Goal: Transaction & Acquisition: Purchase product/service

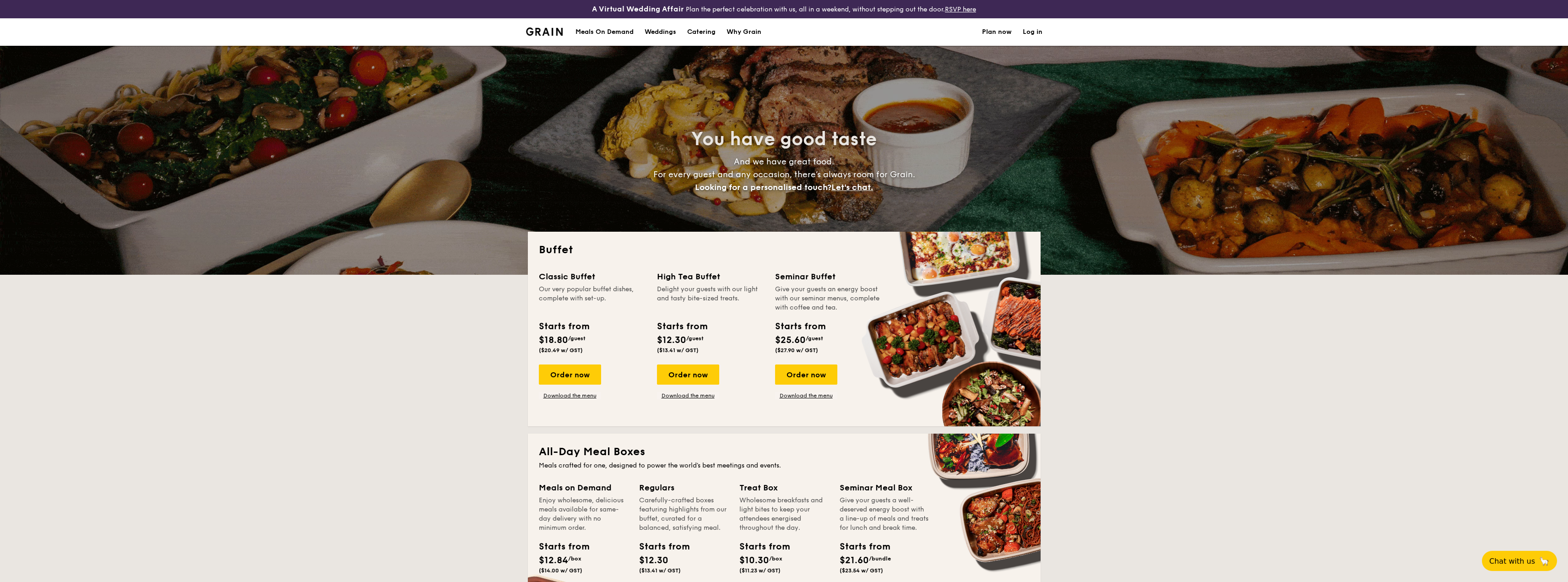
select select
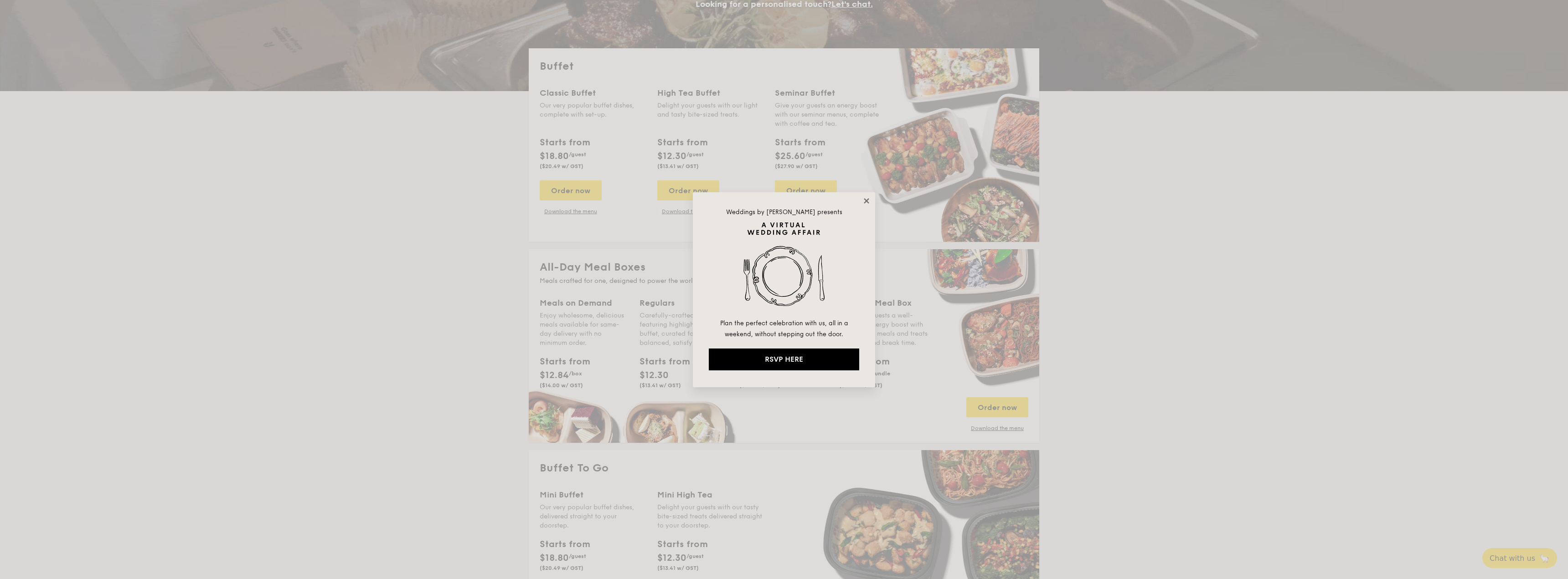
click at [866, 201] on icon at bounding box center [866, 201] width 5 height 5
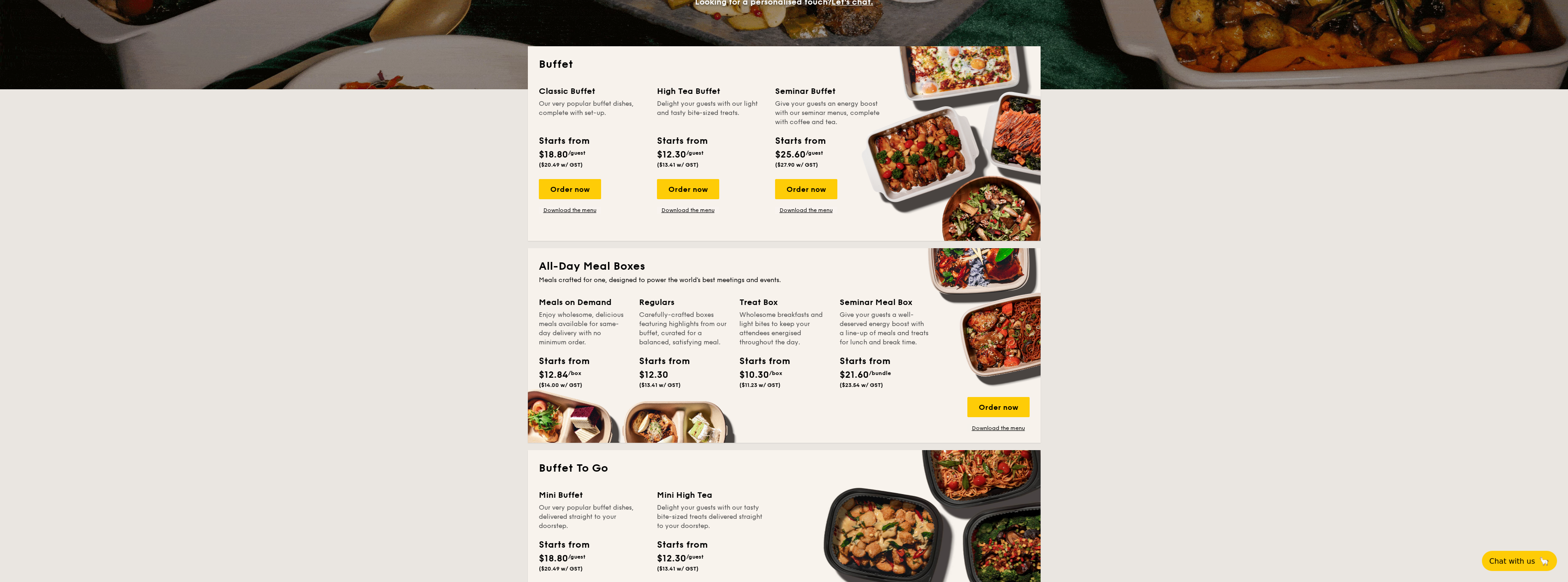
scroll to position [183, 0]
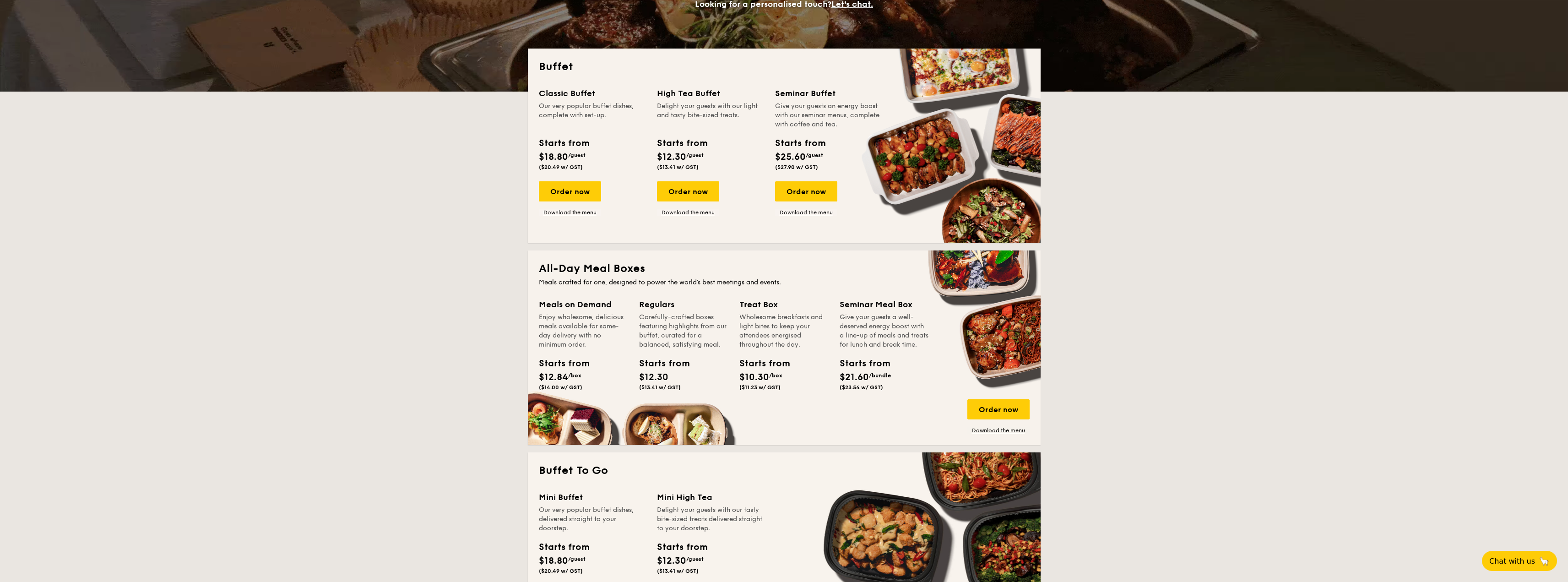
drag, startPoint x: 589, startPoint y: 195, endPoint x: 519, endPoint y: 226, distance: 76.6
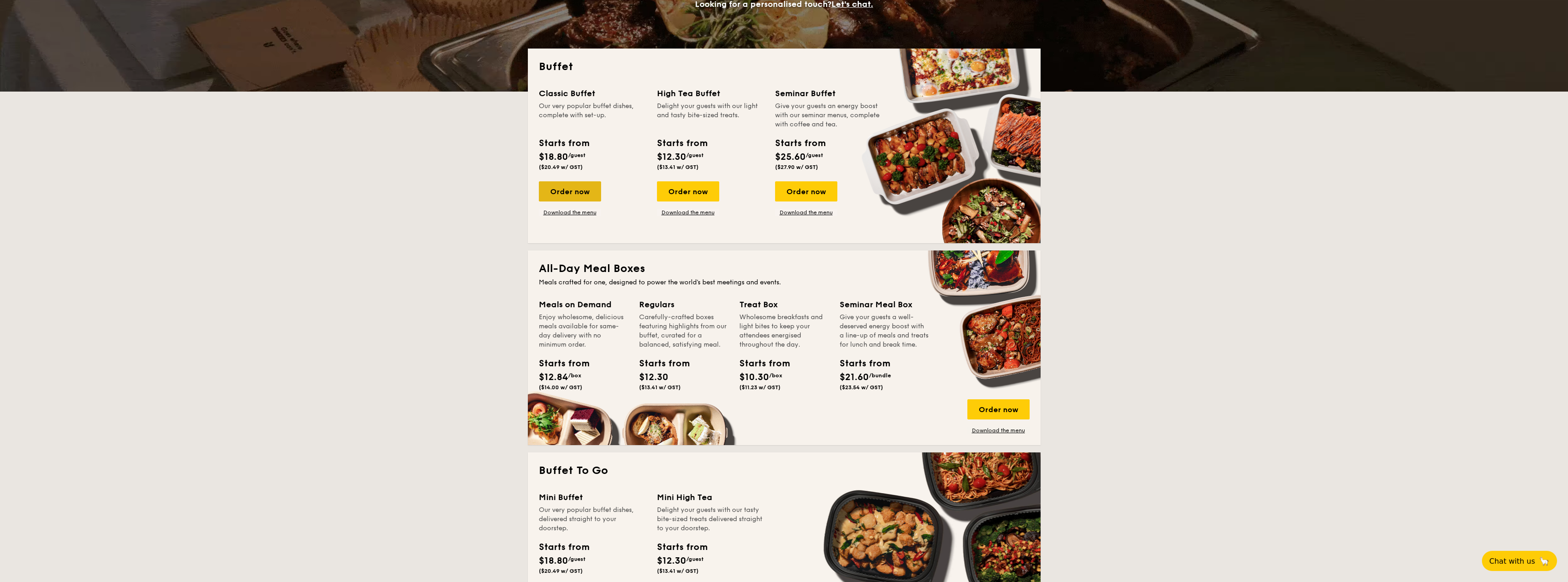
click at [580, 198] on div "Order now" at bounding box center [570, 191] width 62 height 20
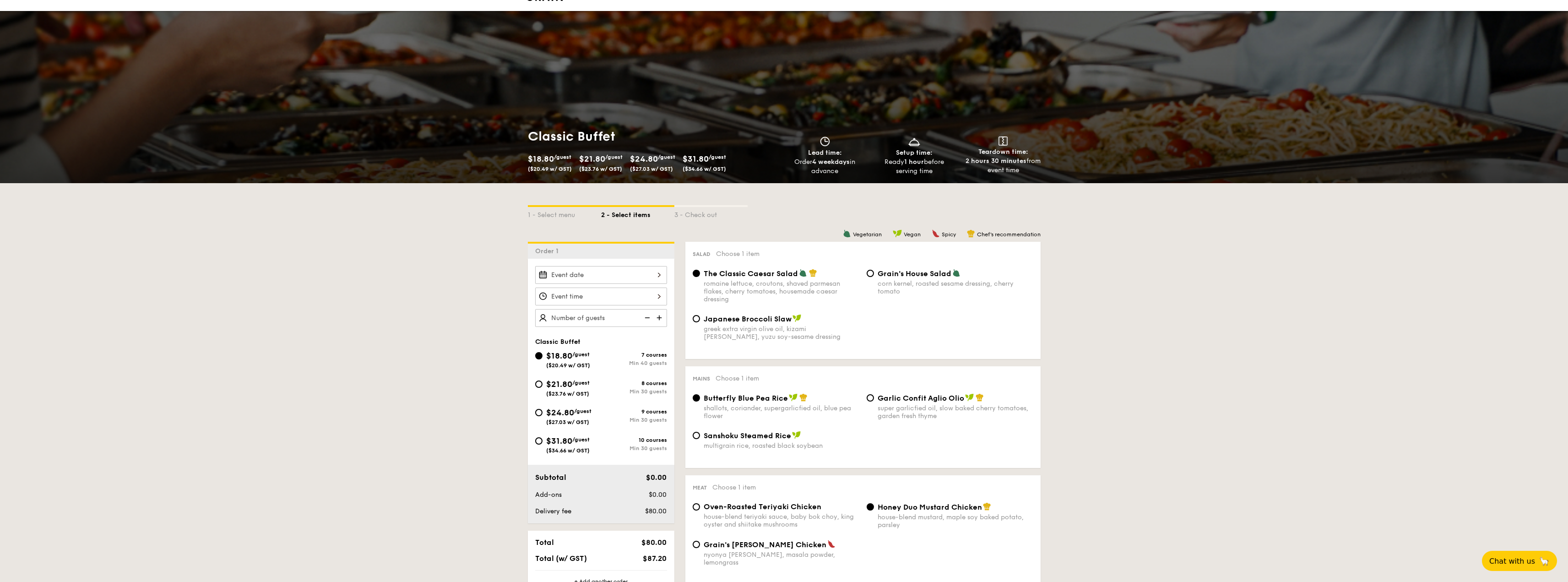
scroll to position [91, 0]
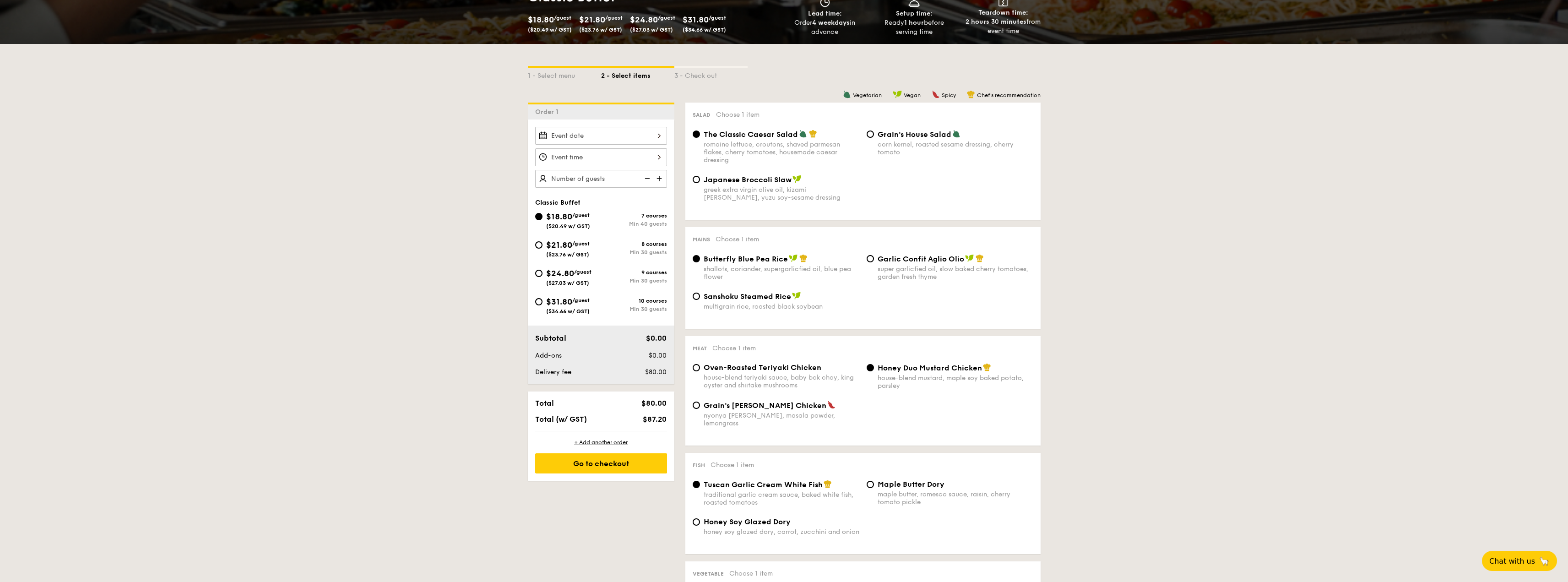
scroll to position [183, 0]
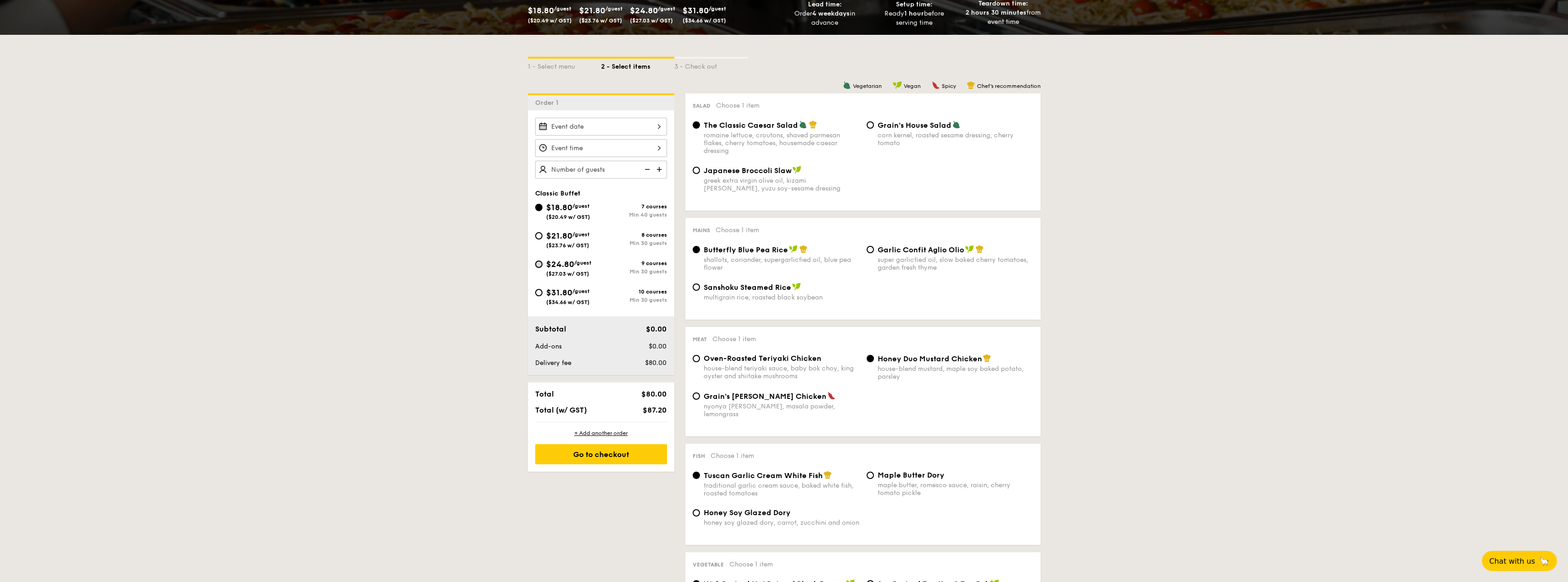
click at [537, 264] on input "$24.80 /guest ($27.03 w/ GST) 9 courses Min 30 guests" at bounding box center [538, 264] width 7 height 7
radio input "true"
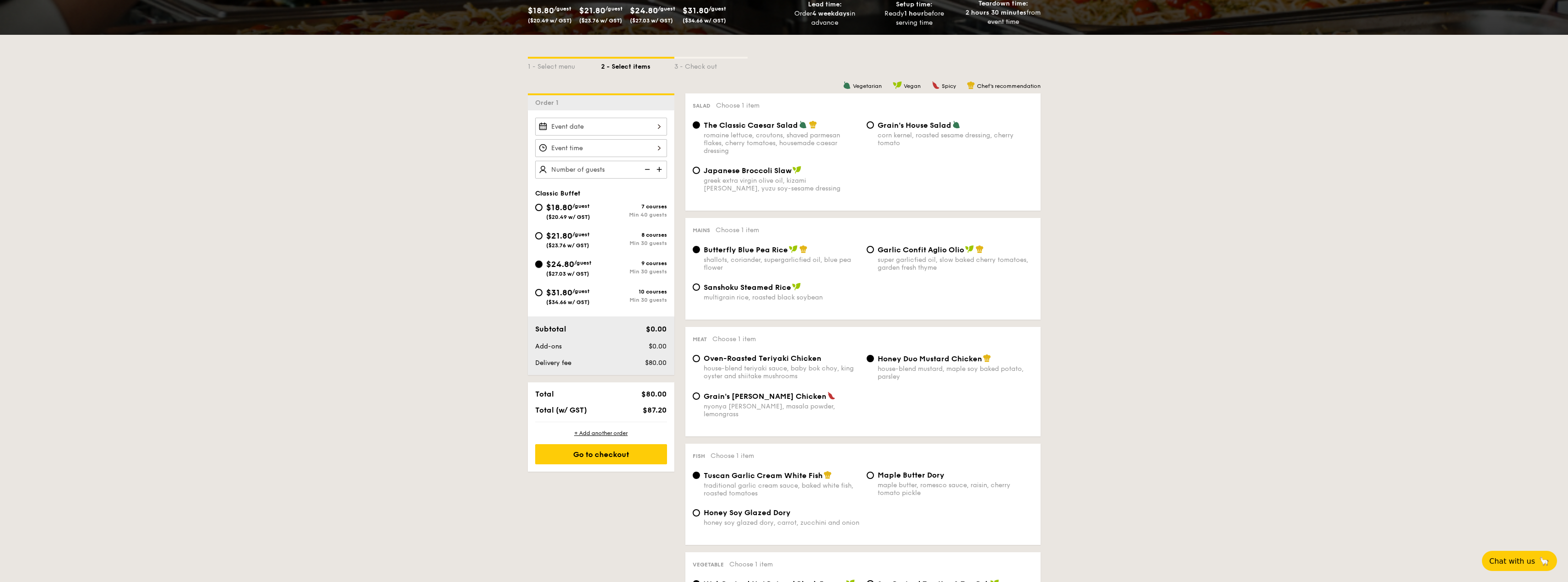
radio input "true"
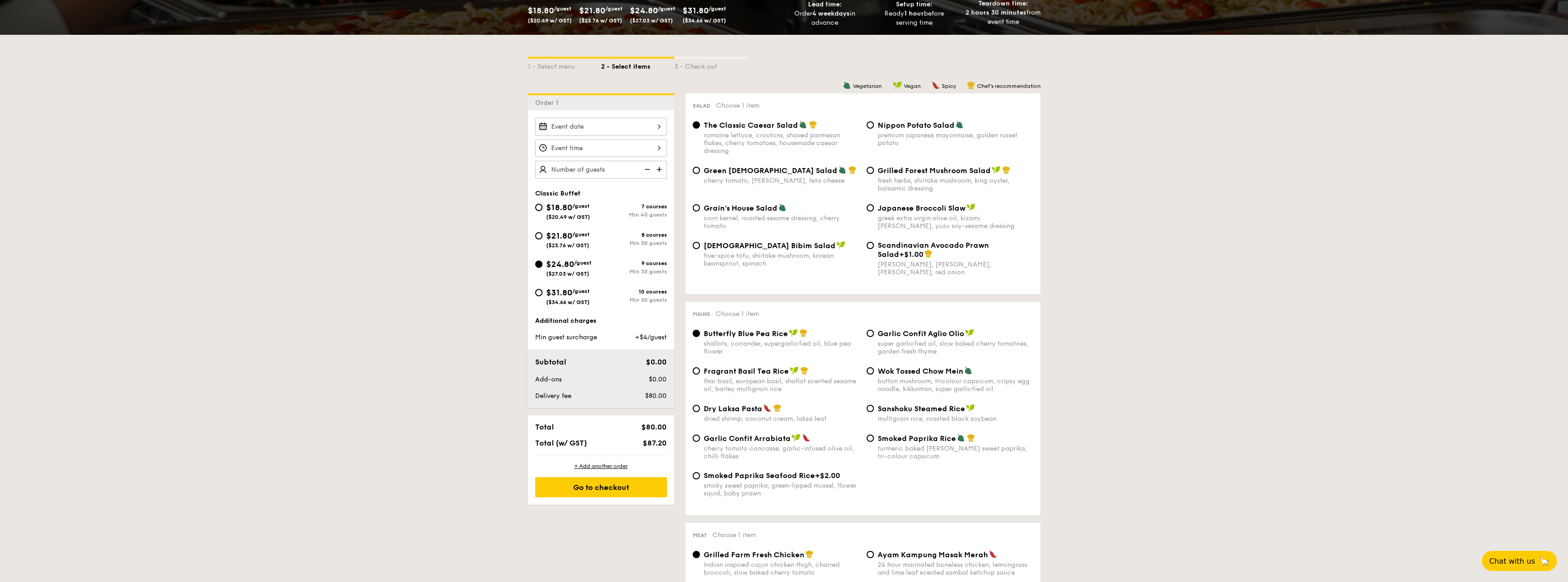
click at [537, 236] on input "$21.80 /guest ($23.76 w/ GST) 8 courses Min 30 guests" at bounding box center [538, 235] width 7 height 7
radio input "true"
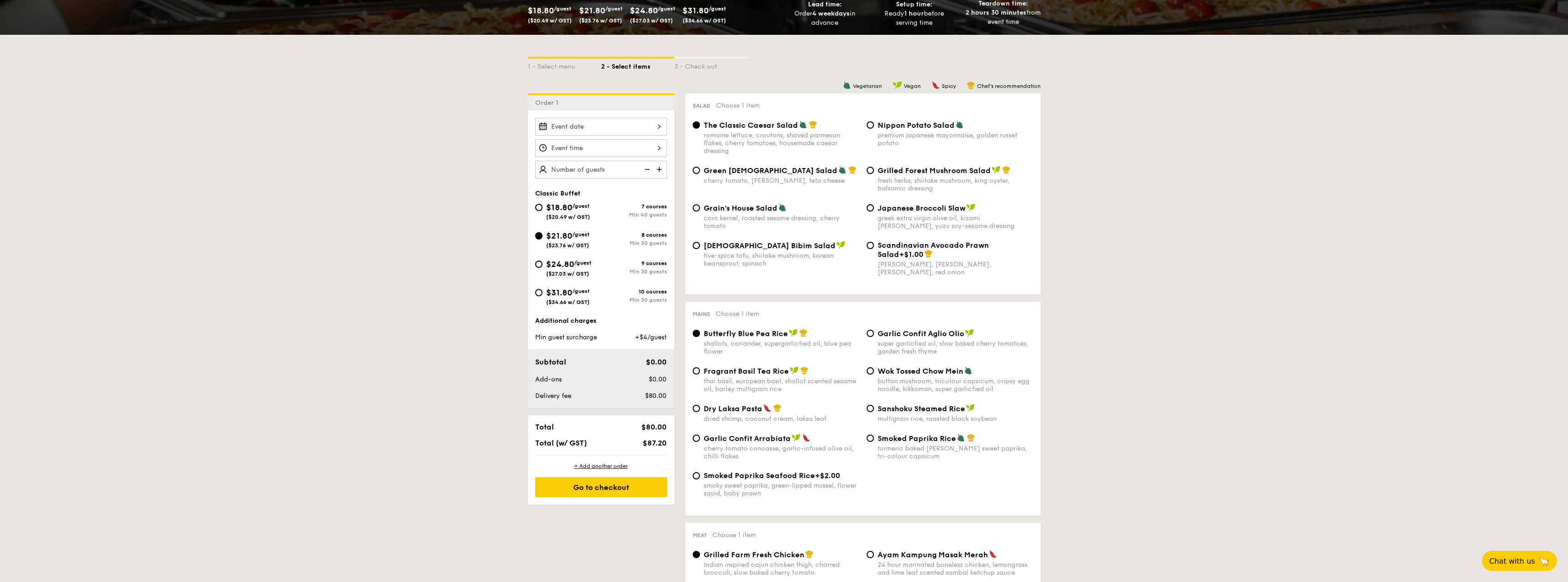
radio input "true"
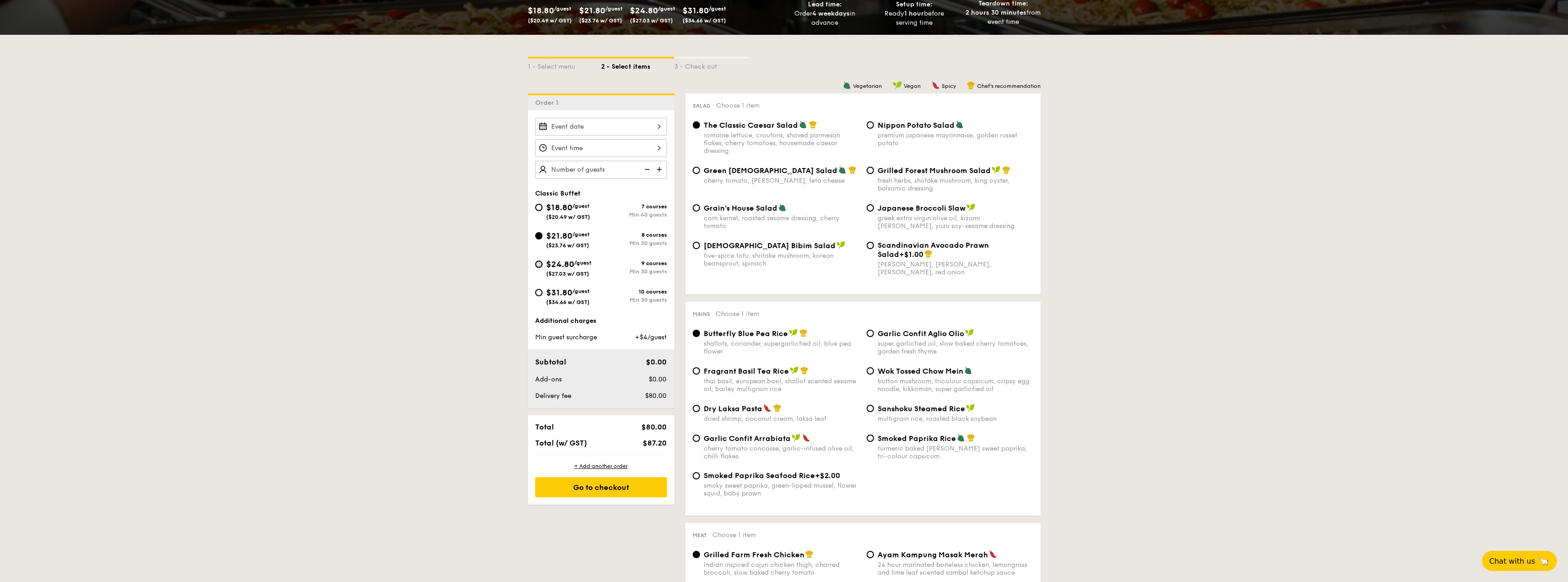
click at [536, 265] on input "$24.80 /guest ($27.03 w/ GST) 9 courses Min 30 guests" at bounding box center [538, 264] width 7 height 7
radio input "true"
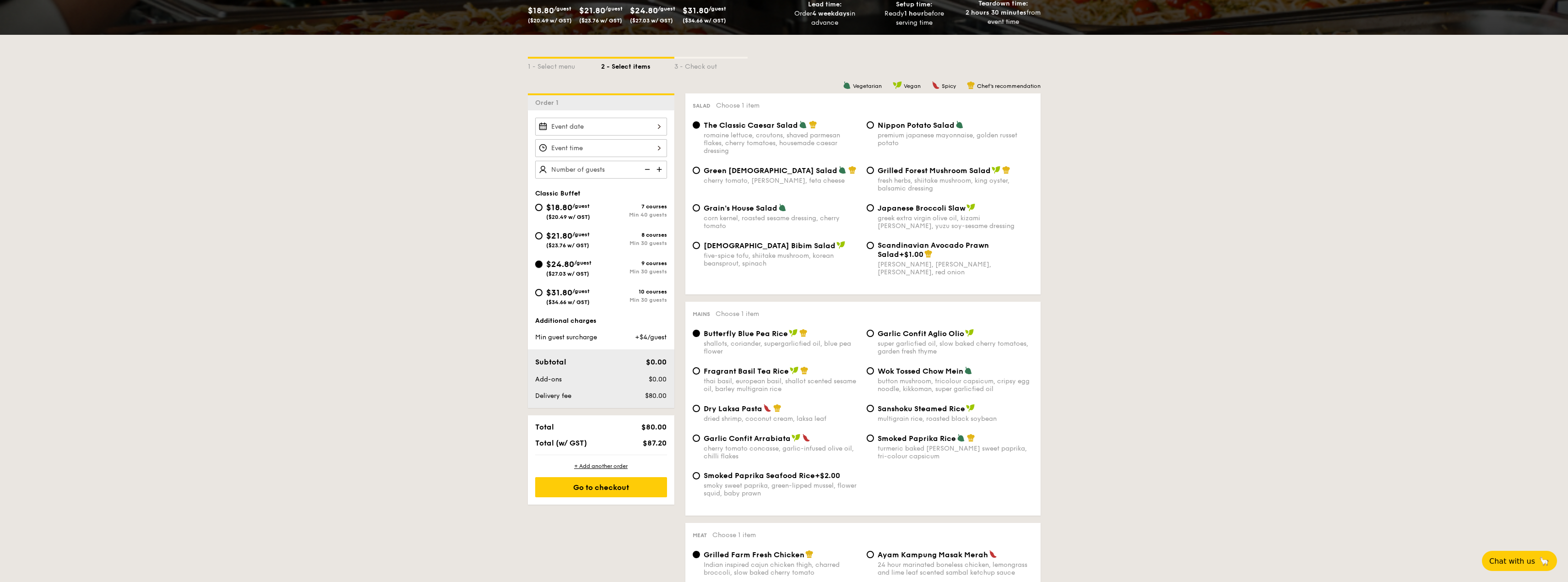
radio input "true"
click at [538, 237] on input "$21.80 /guest ($23.76 w/ GST) 8 courses Min 30 guests" at bounding box center [538, 235] width 7 height 7
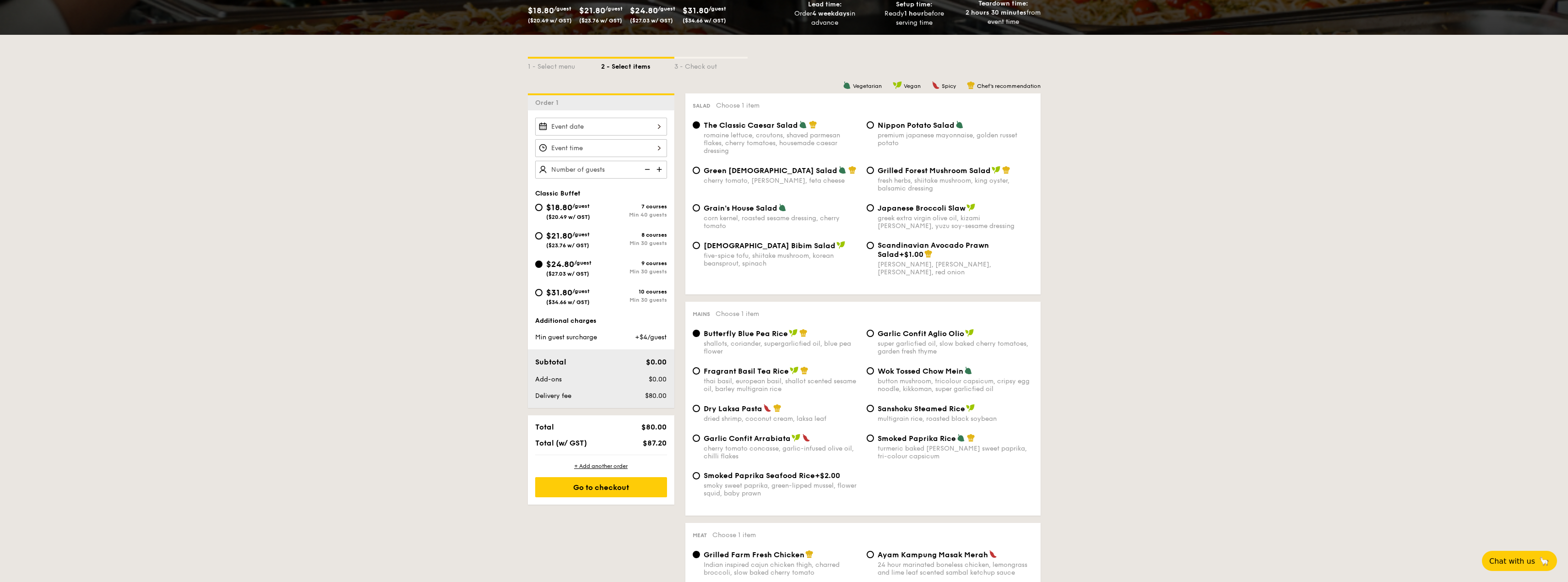
radio input "true"
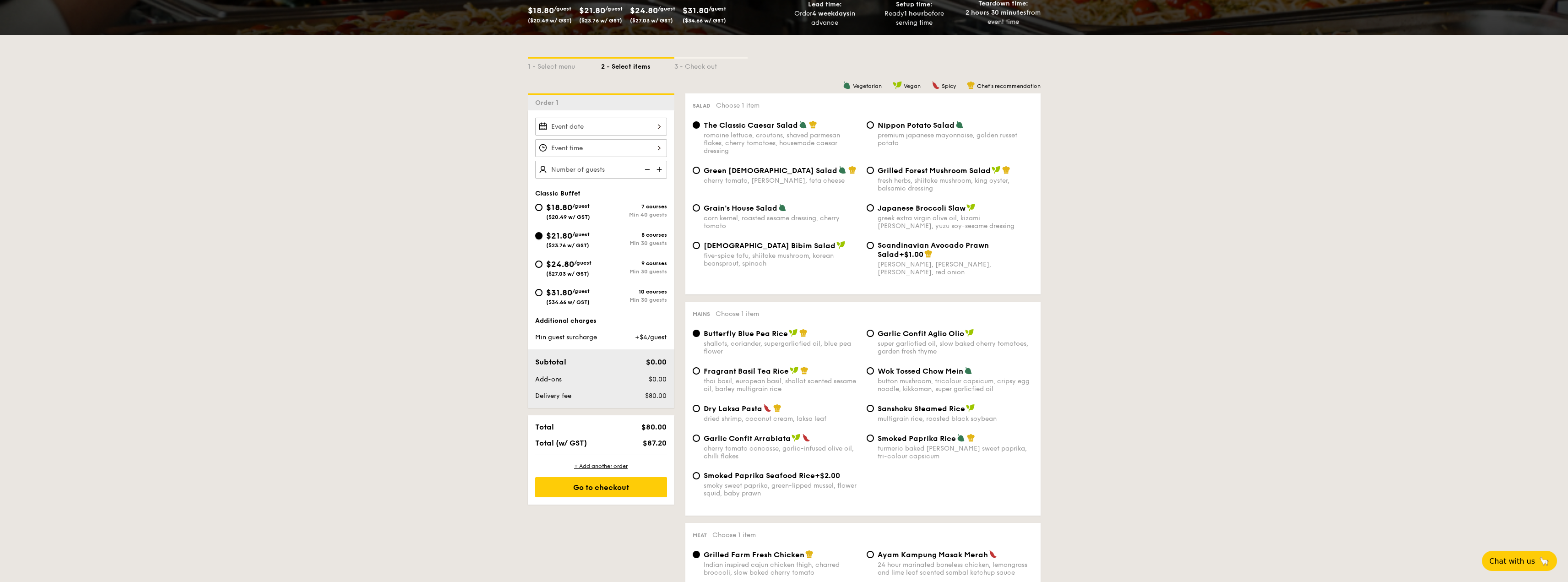
radio input "true"
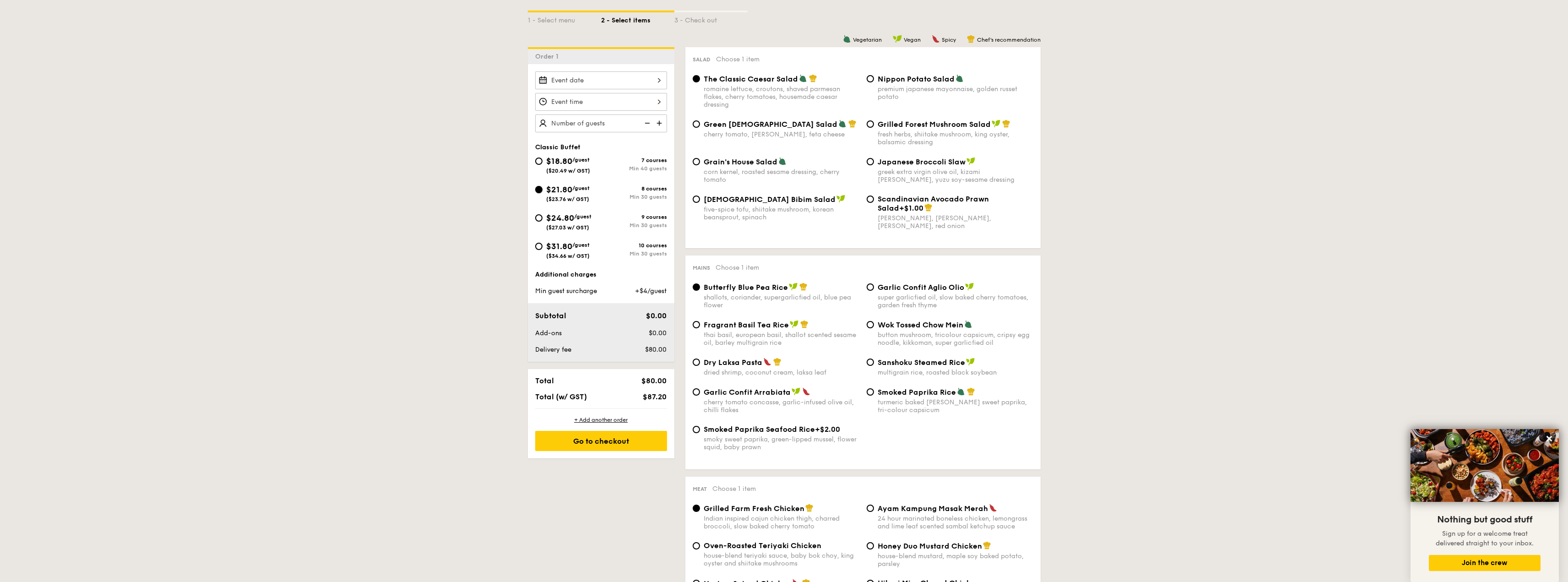
scroll to position [229, 0]
click at [537, 221] on input "$24.80 /guest ($27.03 w/ GST) 9 courses Min 30 guests" at bounding box center [538, 218] width 7 height 7
radio input "true"
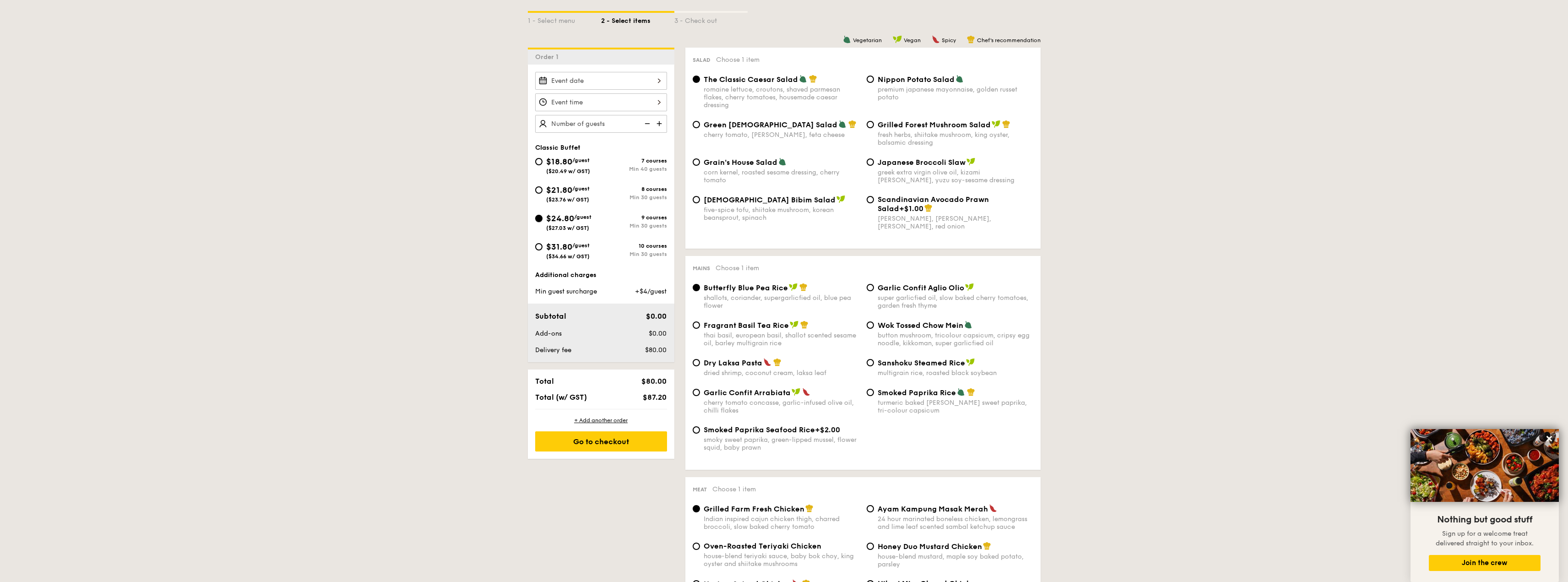
radio input "true"
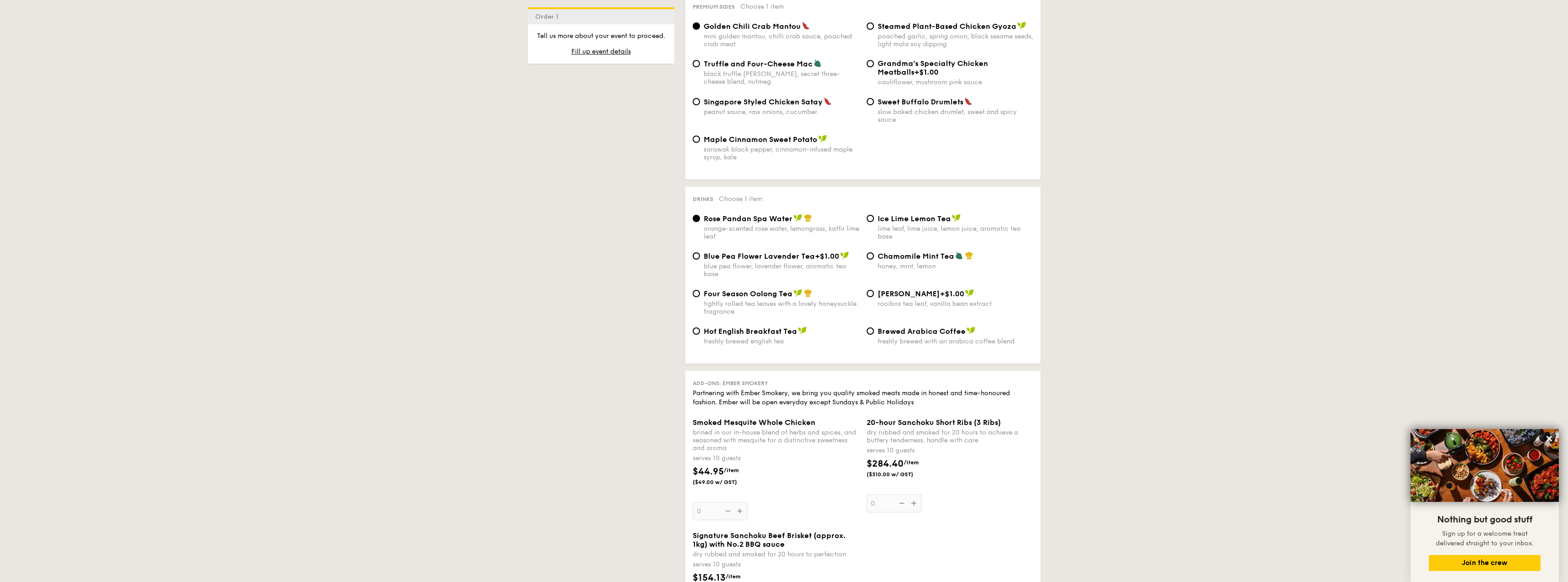
scroll to position [1832, 0]
